Goal: Check status: Check status

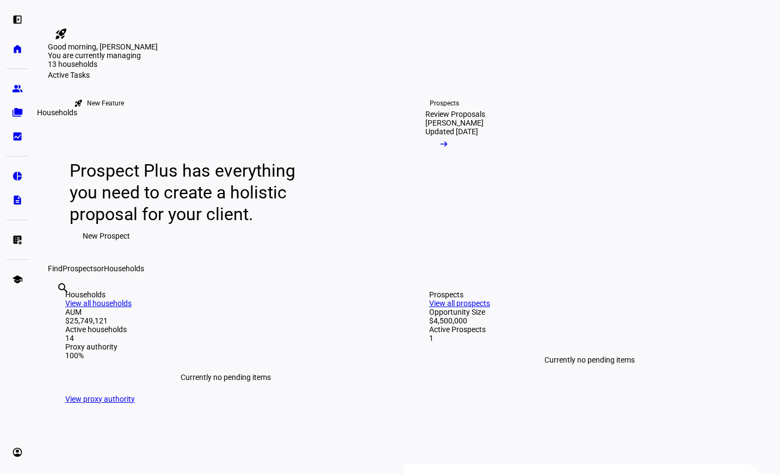
click at [12, 113] on eth-mat-symbol "folder_copy" at bounding box center [17, 112] width 11 height 11
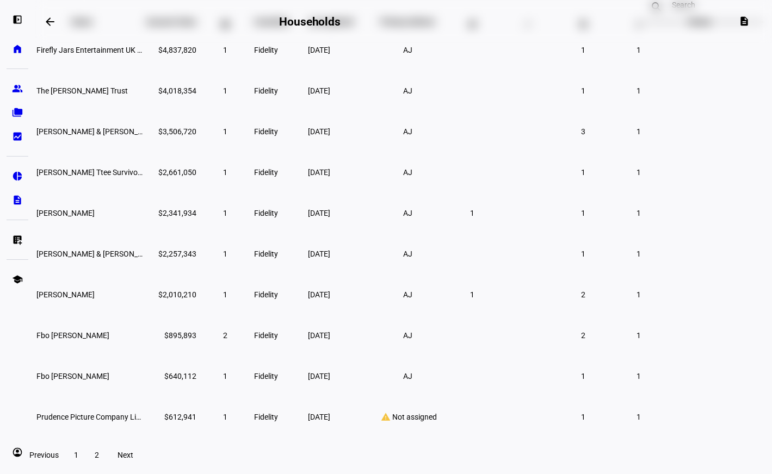
scroll to position [163, 0]
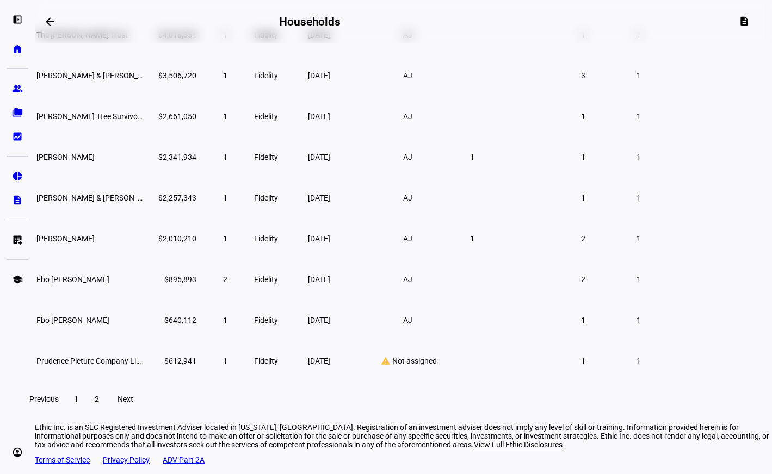
click at [99, 404] on span "2" at bounding box center [97, 399] width 4 height 9
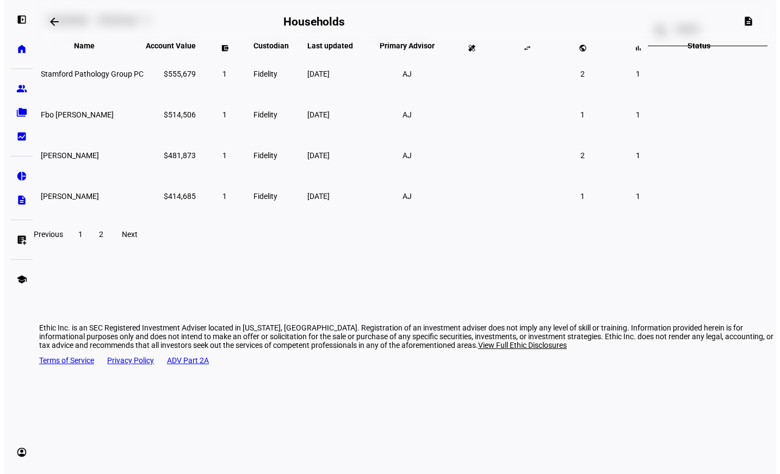
scroll to position [0, 0]
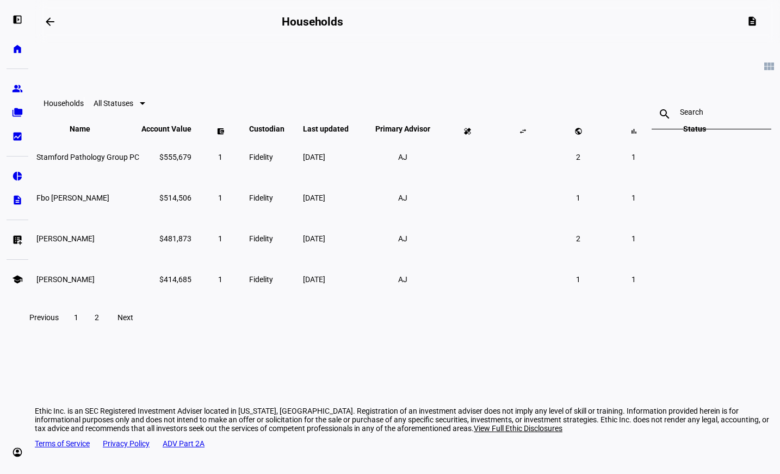
click at [95, 243] on span "Todd Keister" at bounding box center [65, 239] width 58 height 9
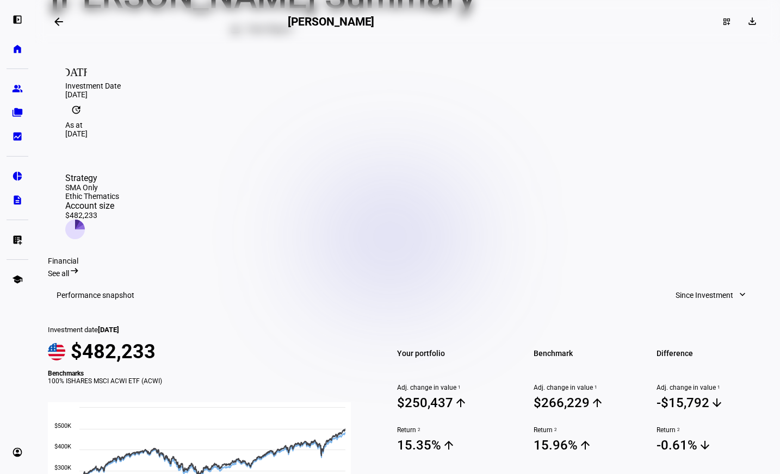
scroll to position [163, 0]
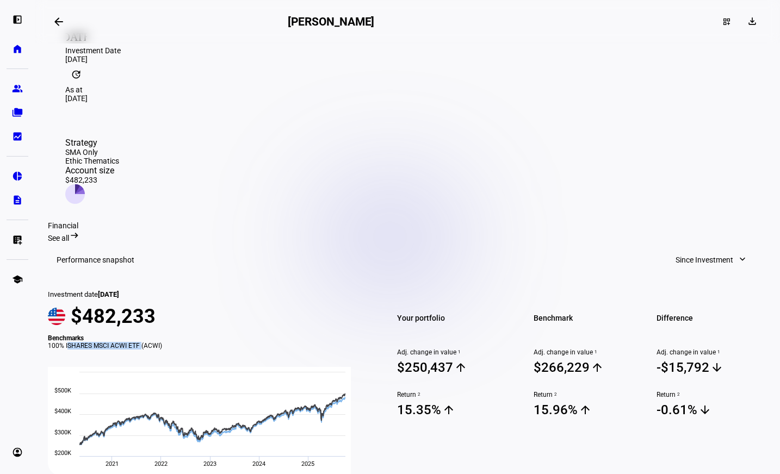
drag, startPoint x: 152, startPoint y: 308, endPoint x: 79, endPoint y: 306, distance: 72.9
click at [79, 342] on div "100% ISHARES MSCI ACWI ETF (ACWI)" at bounding box center [207, 346] width 319 height 8
copy div "ISHARES MSCI ACWI ETF"
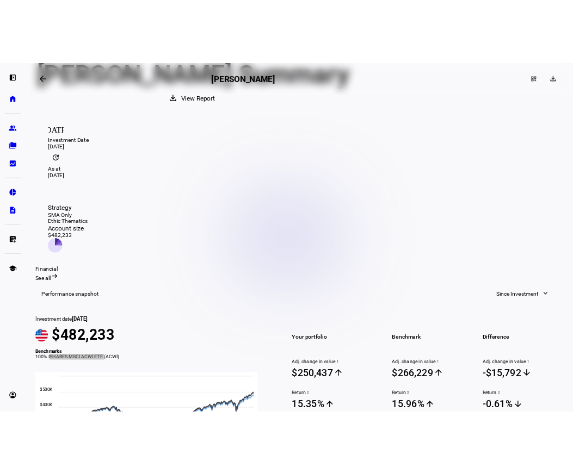
scroll to position [126, 0]
